Goal: Information Seeking & Learning: Understand process/instructions

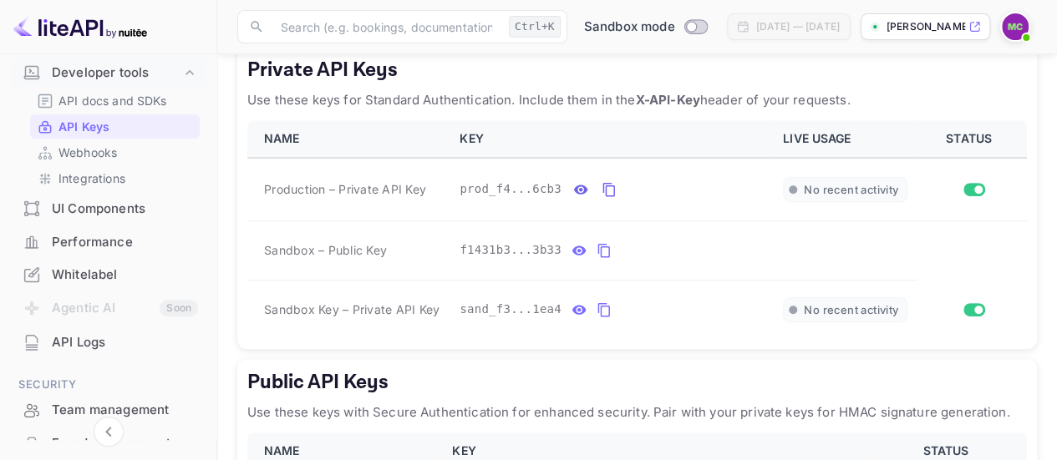
scroll to position [287, 0]
click at [92, 124] on p "API Keys" at bounding box center [83, 128] width 51 height 18
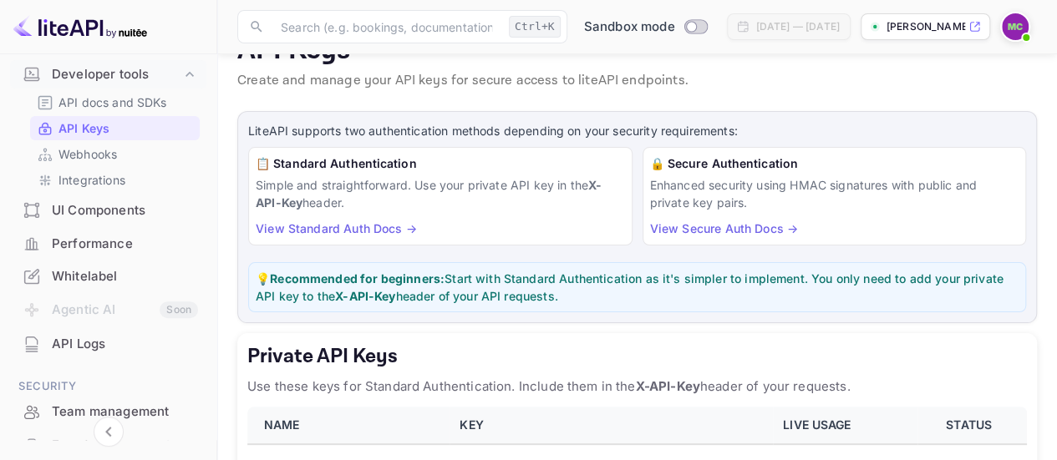
scroll to position [39, 0]
click at [392, 204] on p "Simple and straightforward. Use your private API key in the X-API-Key header." at bounding box center [440, 194] width 369 height 35
click at [358, 230] on link "View Standard Auth Docs →" at bounding box center [336, 229] width 161 height 14
click at [179, 174] on link "Integrations" at bounding box center [115, 180] width 156 height 18
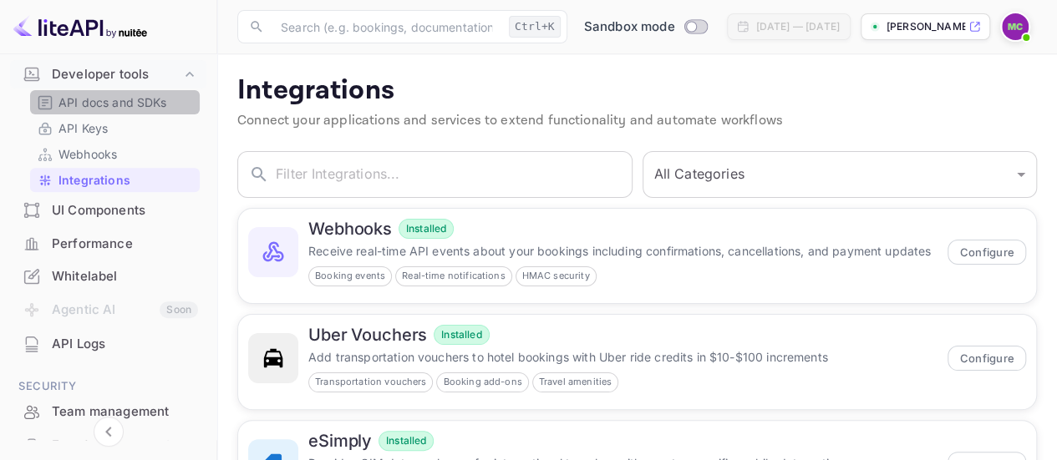
click at [184, 95] on link "API docs and SDKs" at bounding box center [115, 103] width 156 height 18
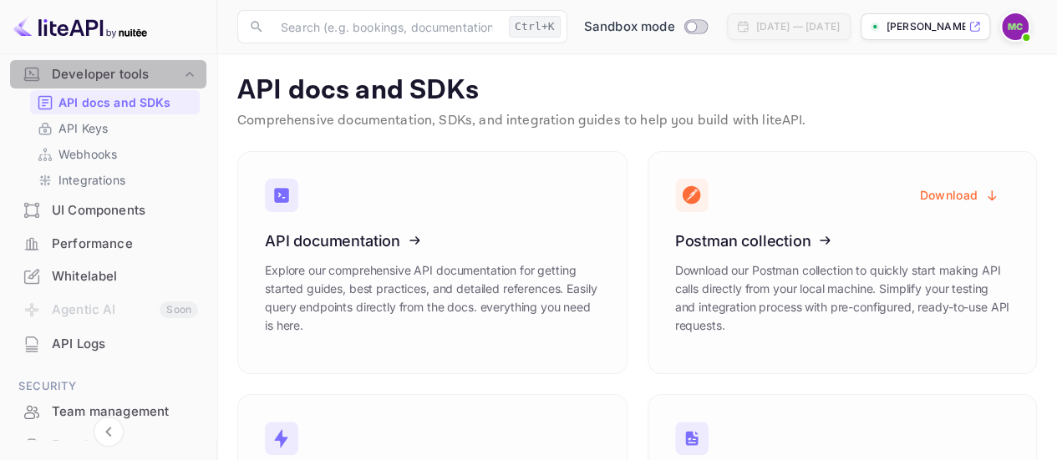
click at [129, 81] on div "Developer tools" at bounding box center [117, 74] width 130 height 19
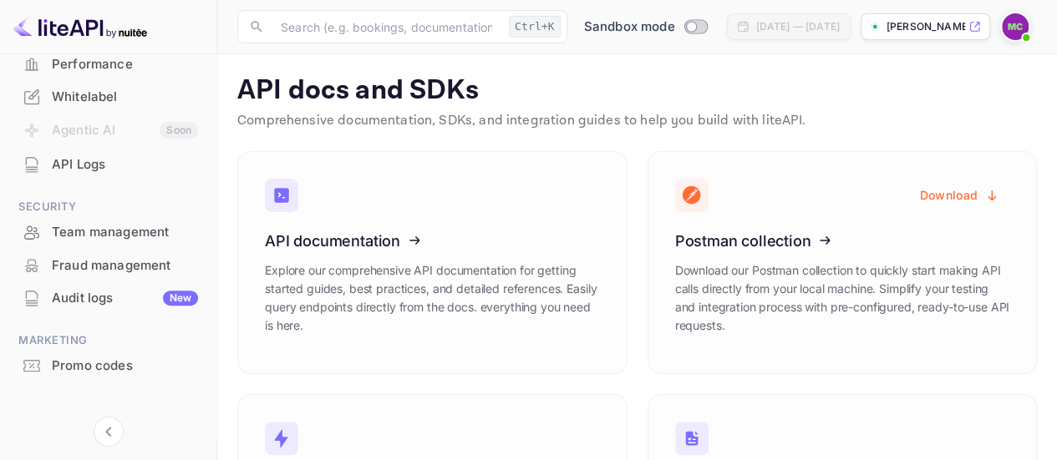
scroll to position [378, 0]
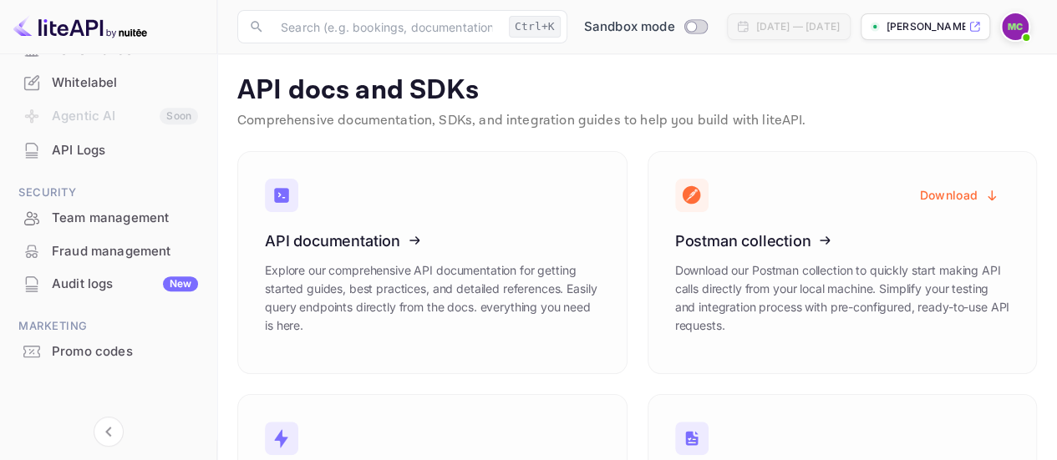
click at [96, 150] on div "API Logs" at bounding box center [125, 150] width 146 height 19
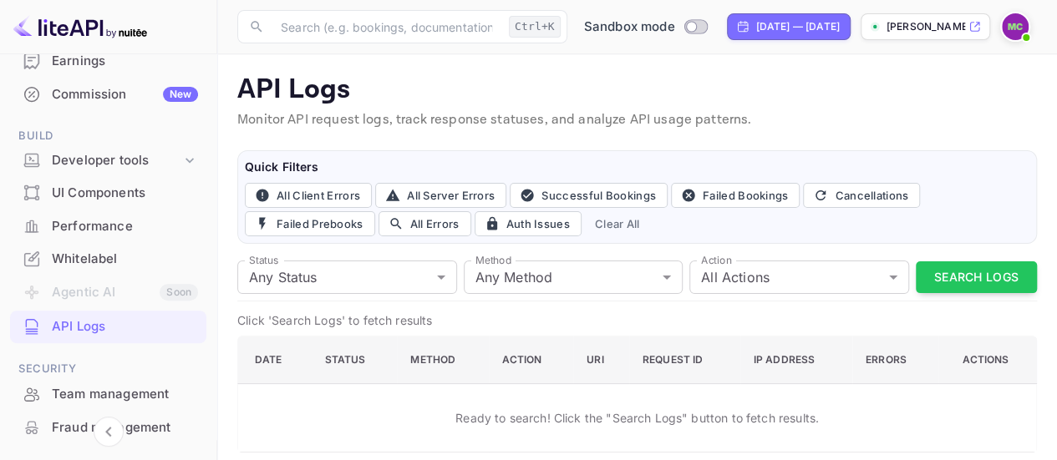
scroll to position [201, 0]
